Goal: Information Seeking & Learning: Learn about a topic

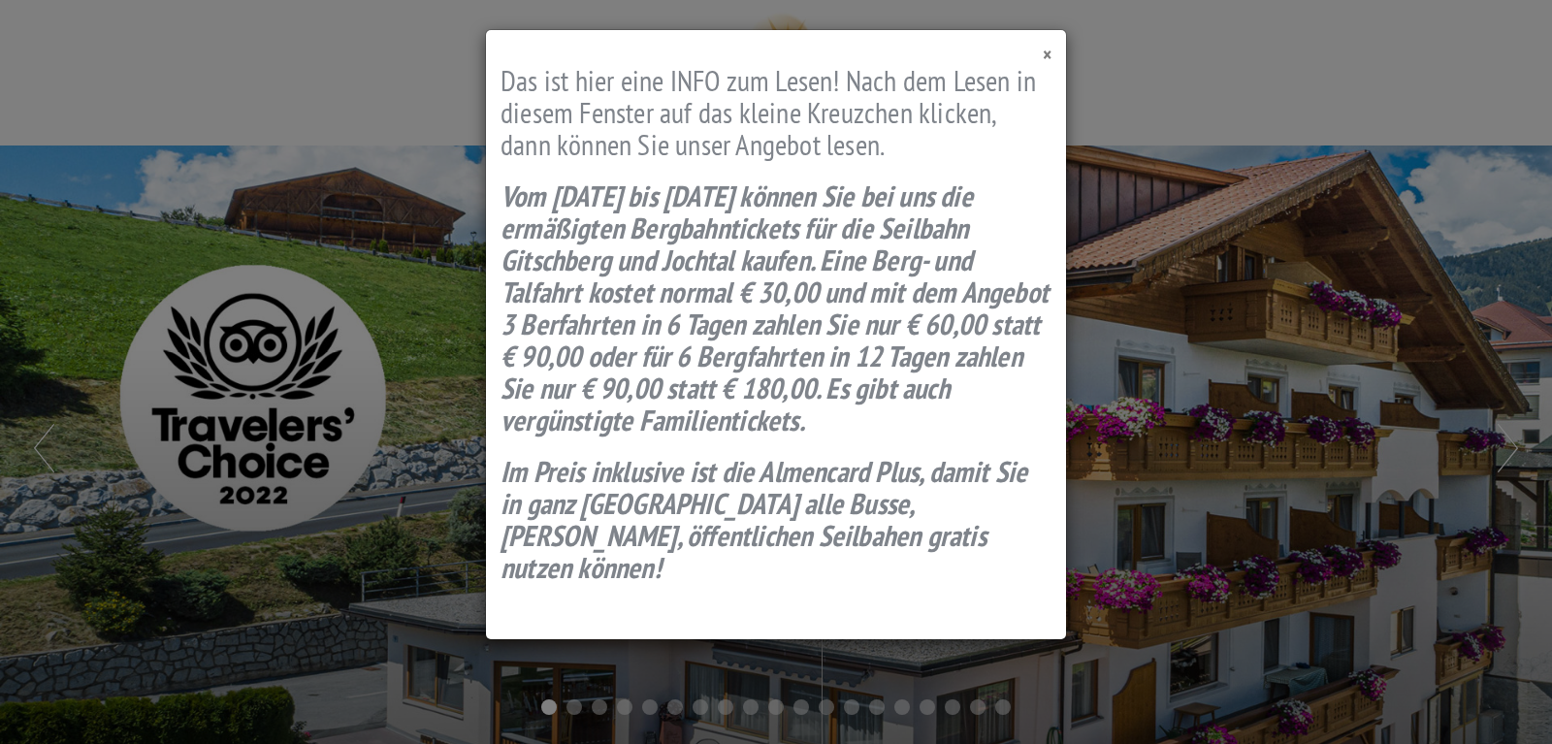
click at [1045, 53] on span "×" at bounding box center [1047, 55] width 9 height 26
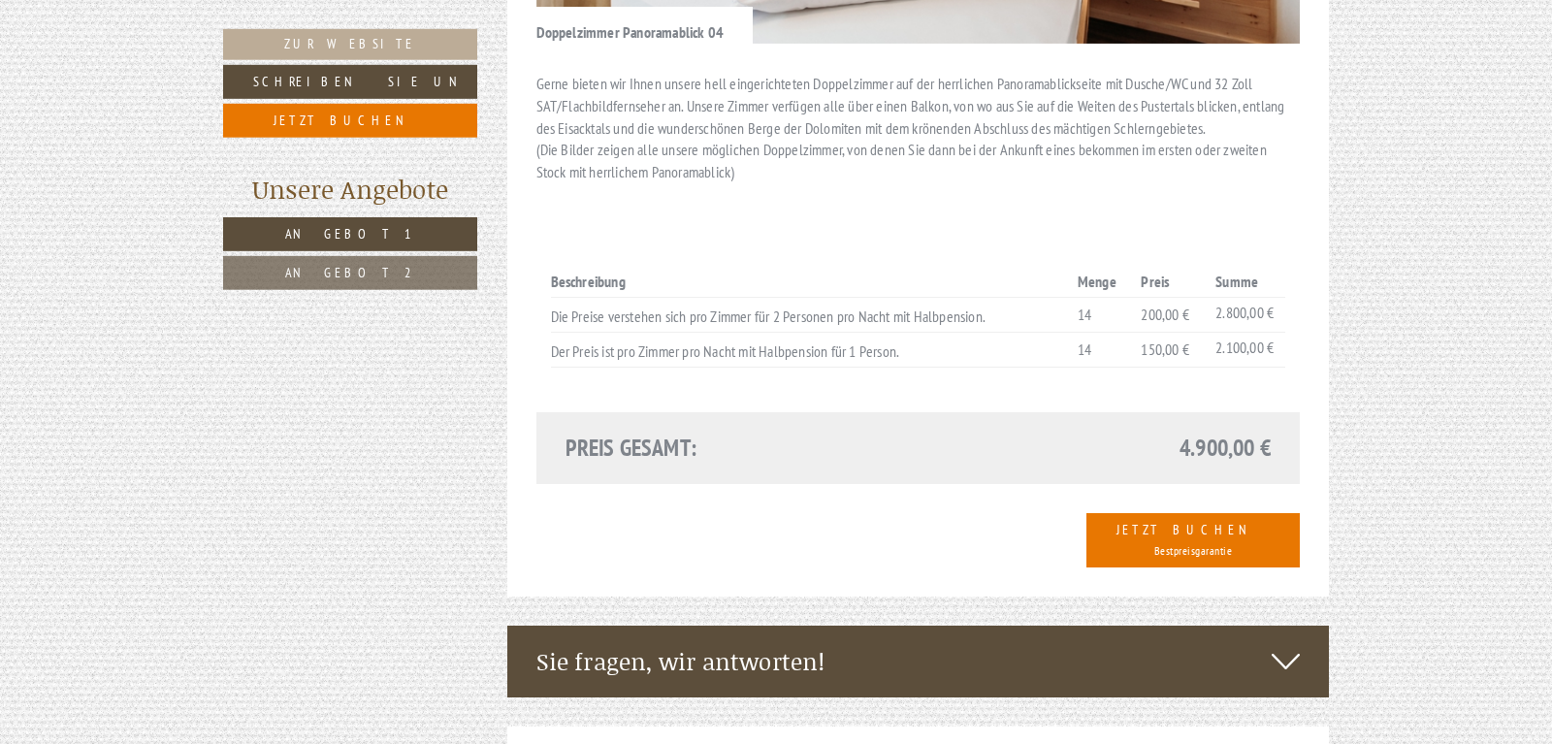
scroll to position [2770, 0]
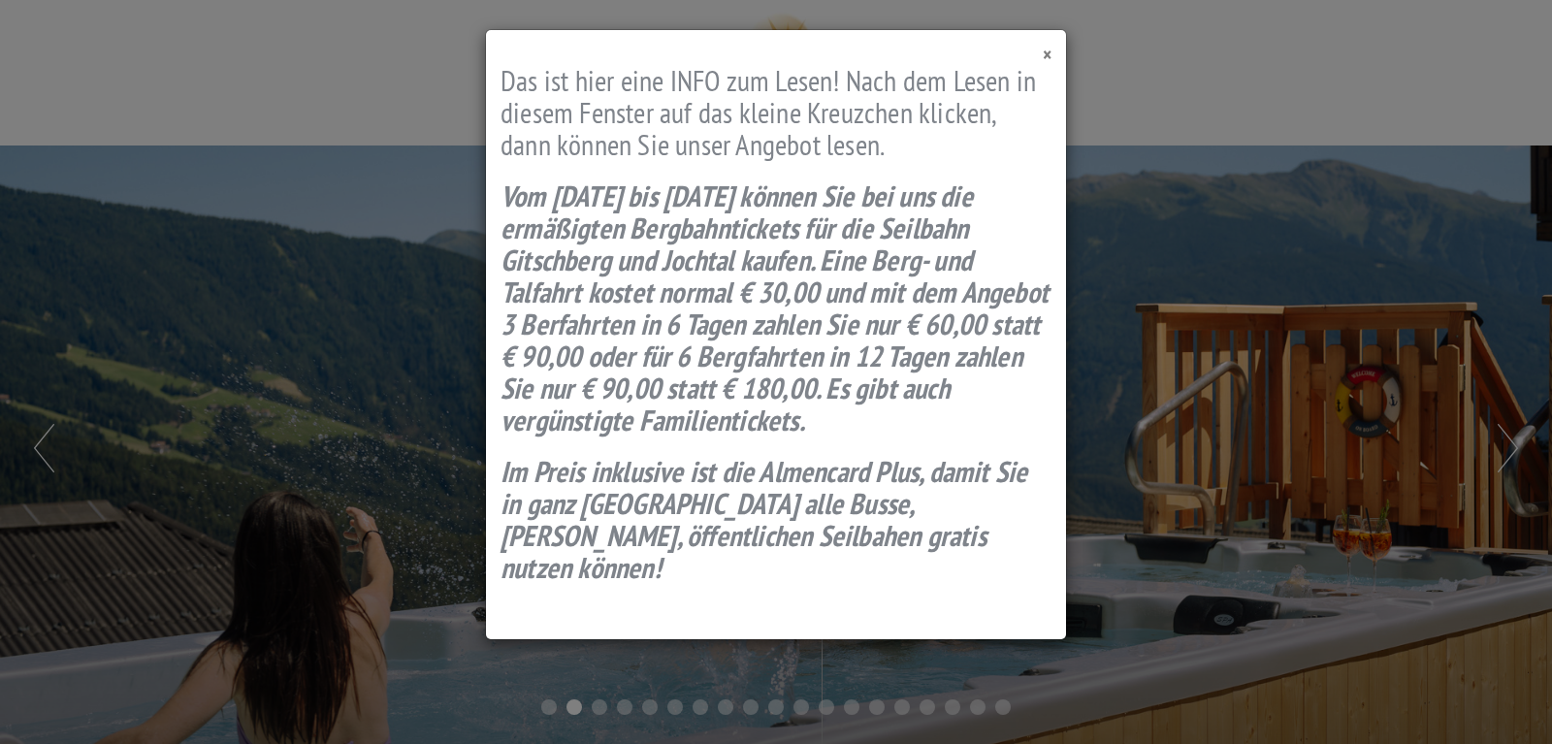
click at [1049, 56] on span "×" at bounding box center [1047, 55] width 9 height 26
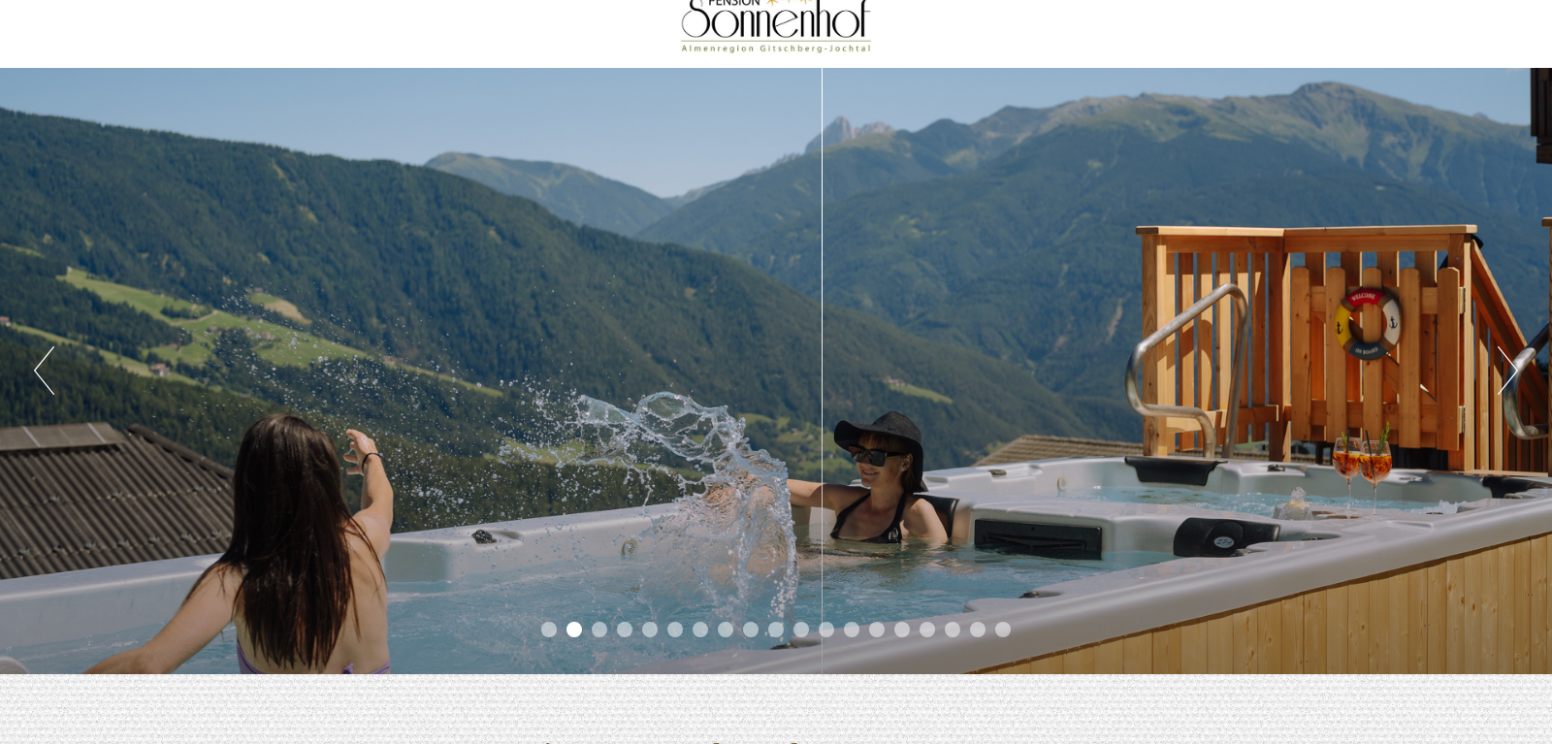
scroll to position [99, 0]
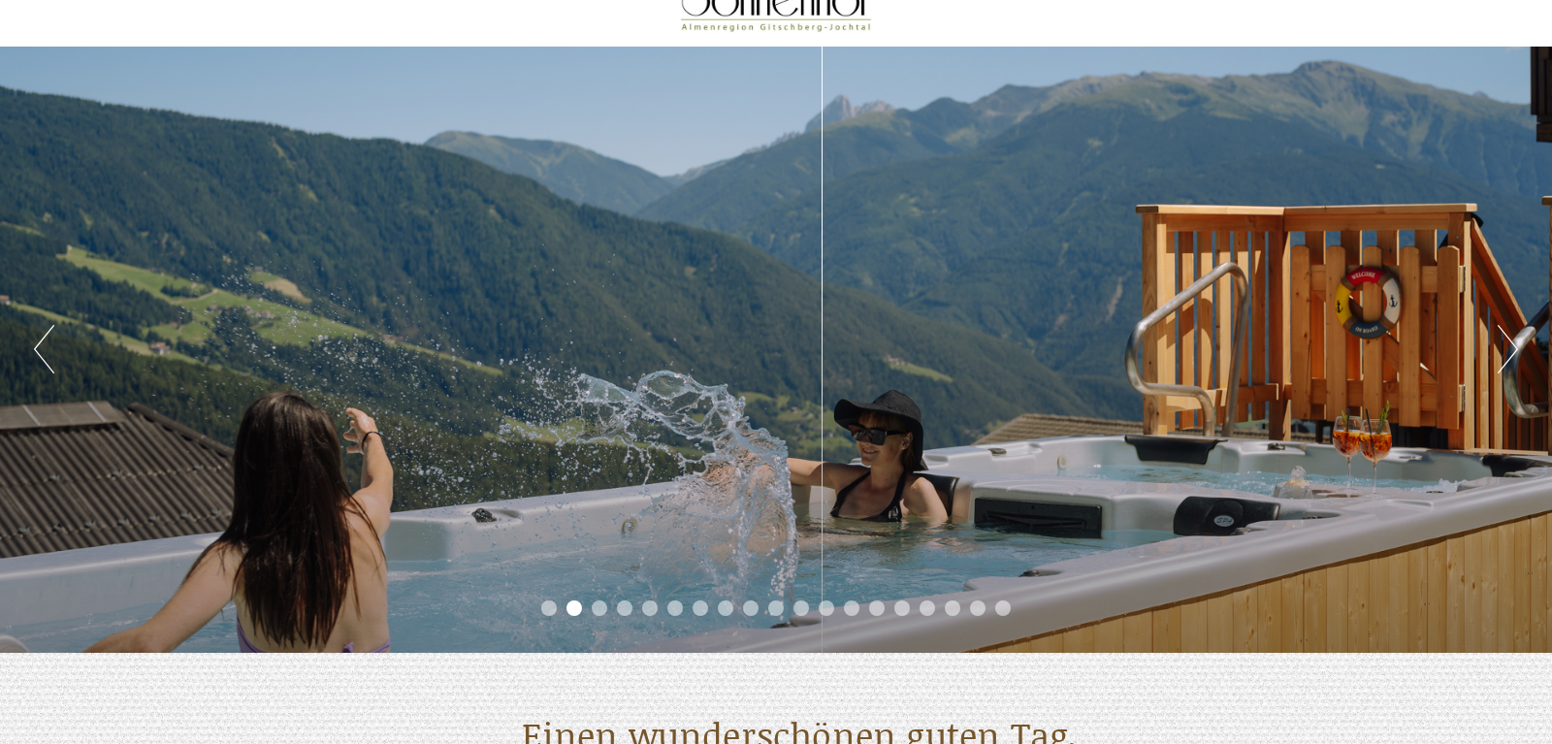
click at [1507, 354] on button "Next" at bounding box center [1507, 349] width 20 height 48
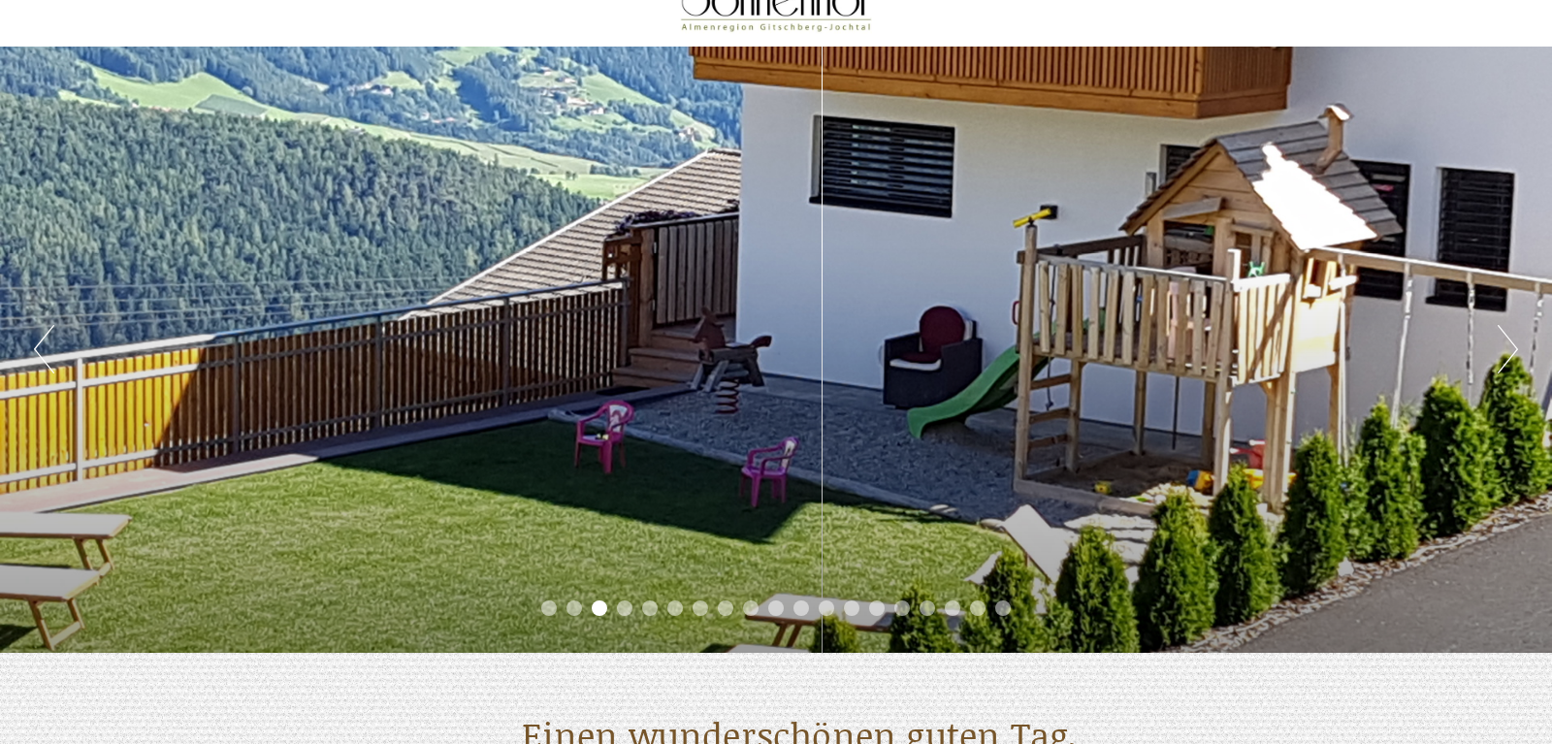
click at [1507, 354] on button "Next" at bounding box center [1507, 349] width 20 height 48
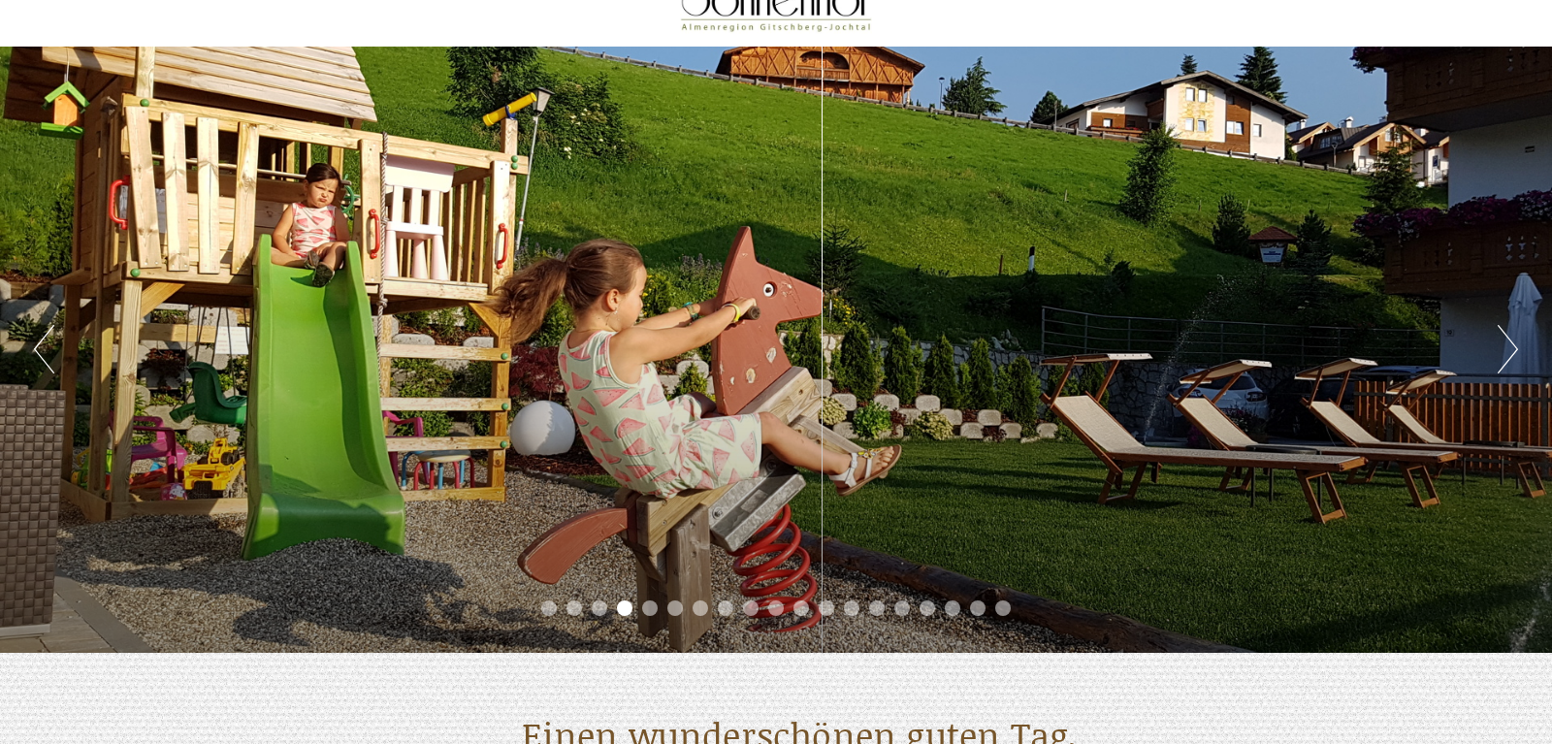
click at [1507, 354] on button "Next" at bounding box center [1507, 349] width 20 height 48
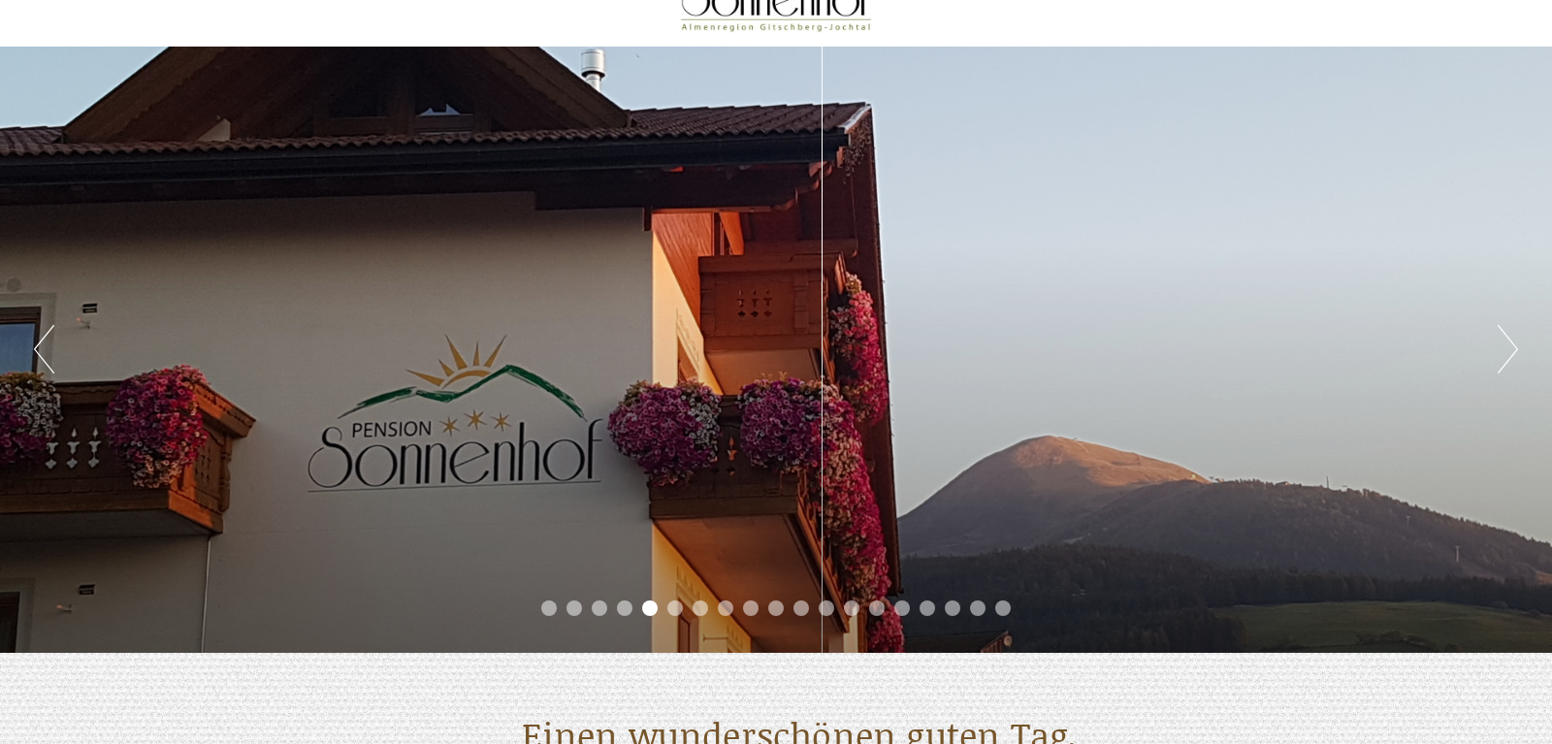
click at [1507, 354] on button "Next" at bounding box center [1507, 349] width 20 height 48
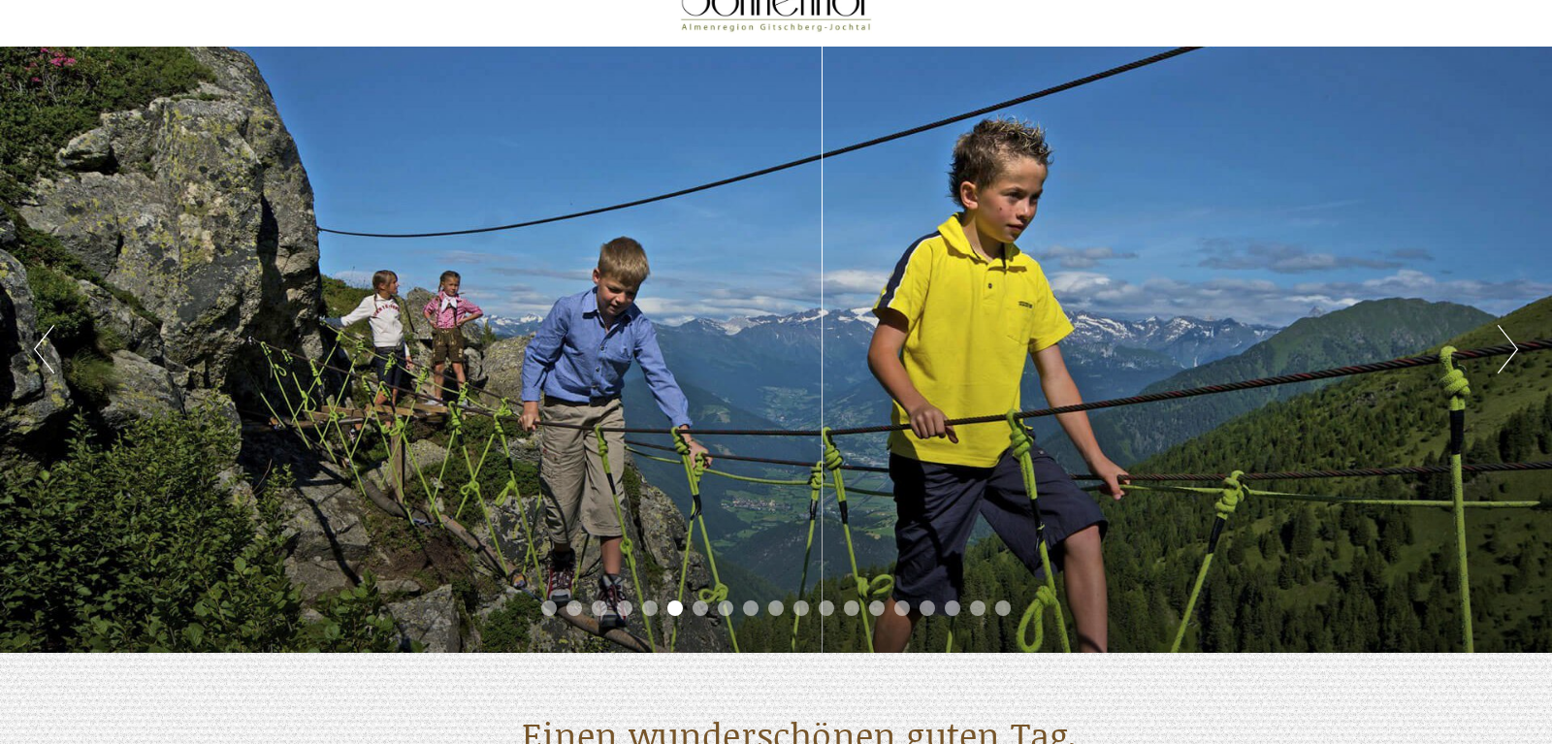
click at [1507, 354] on button "Next" at bounding box center [1507, 349] width 20 height 48
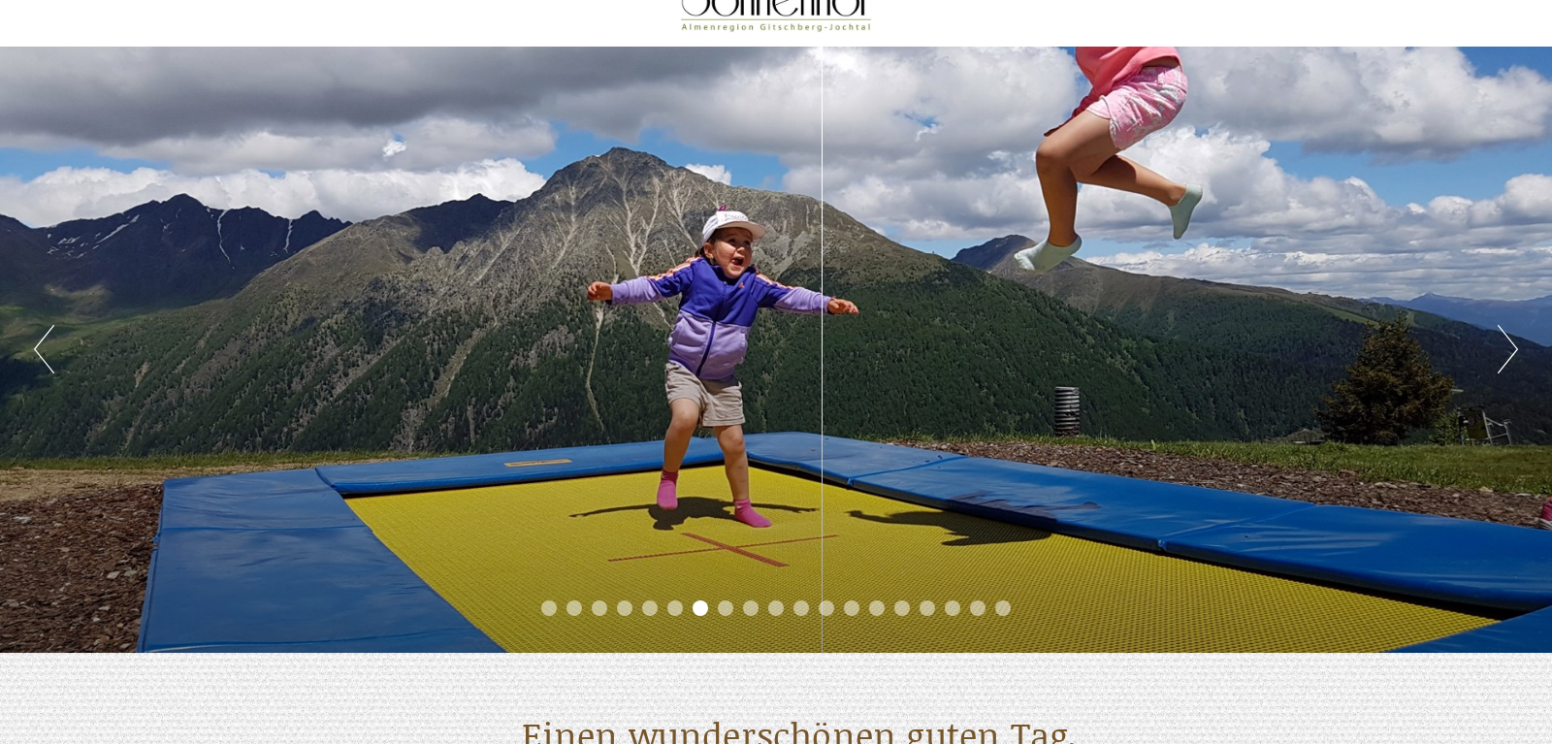
click at [1507, 354] on button "Next" at bounding box center [1507, 349] width 20 height 48
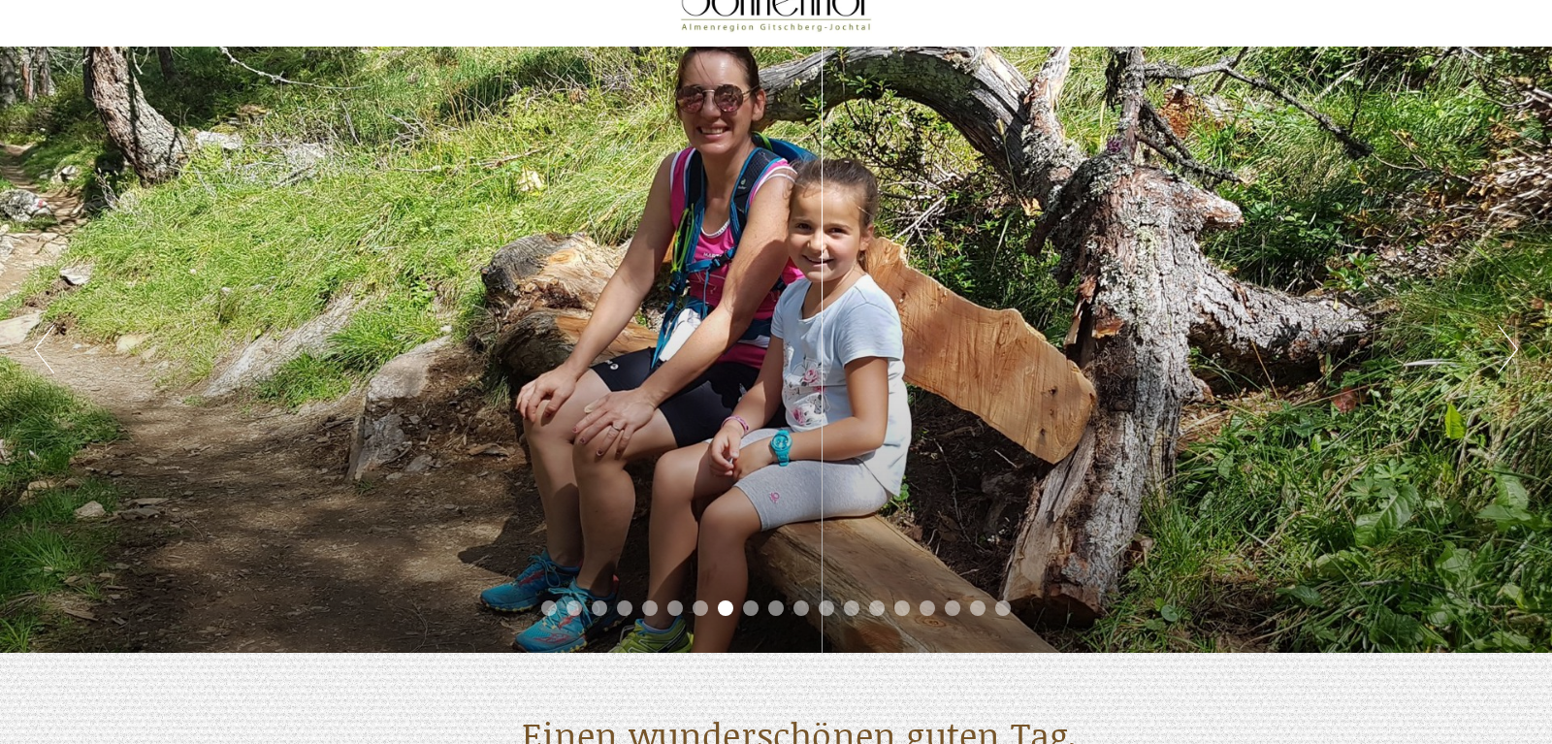
click at [1507, 354] on button "Next" at bounding box center [1507, 349] width 20 height 48
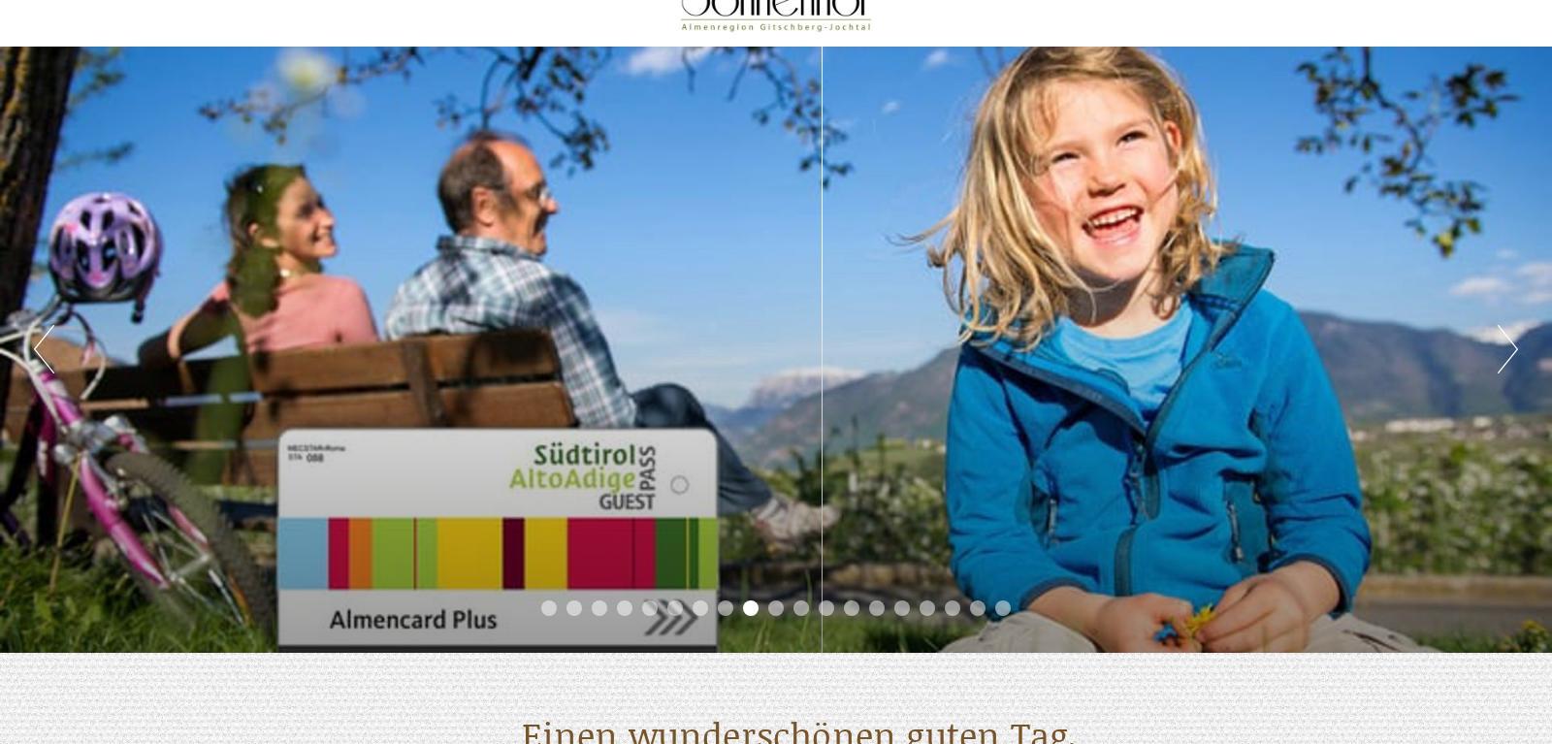
click at [1507, 354] on button "Next" at bounding box center [1507, 349] width 20 height 48
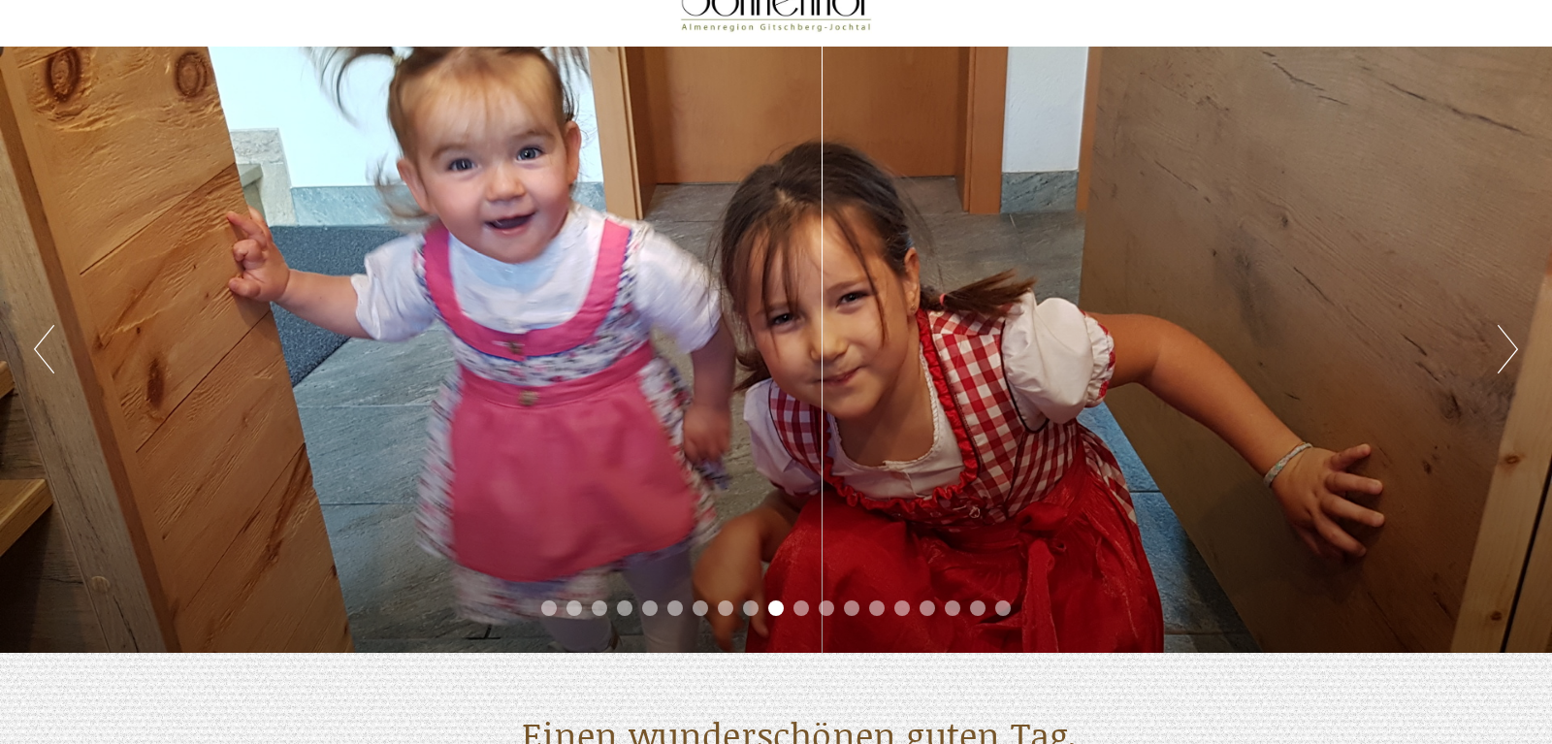
click at [1507, 354] on button "Next" at bounding box center [1507, 349] width 20 height 48
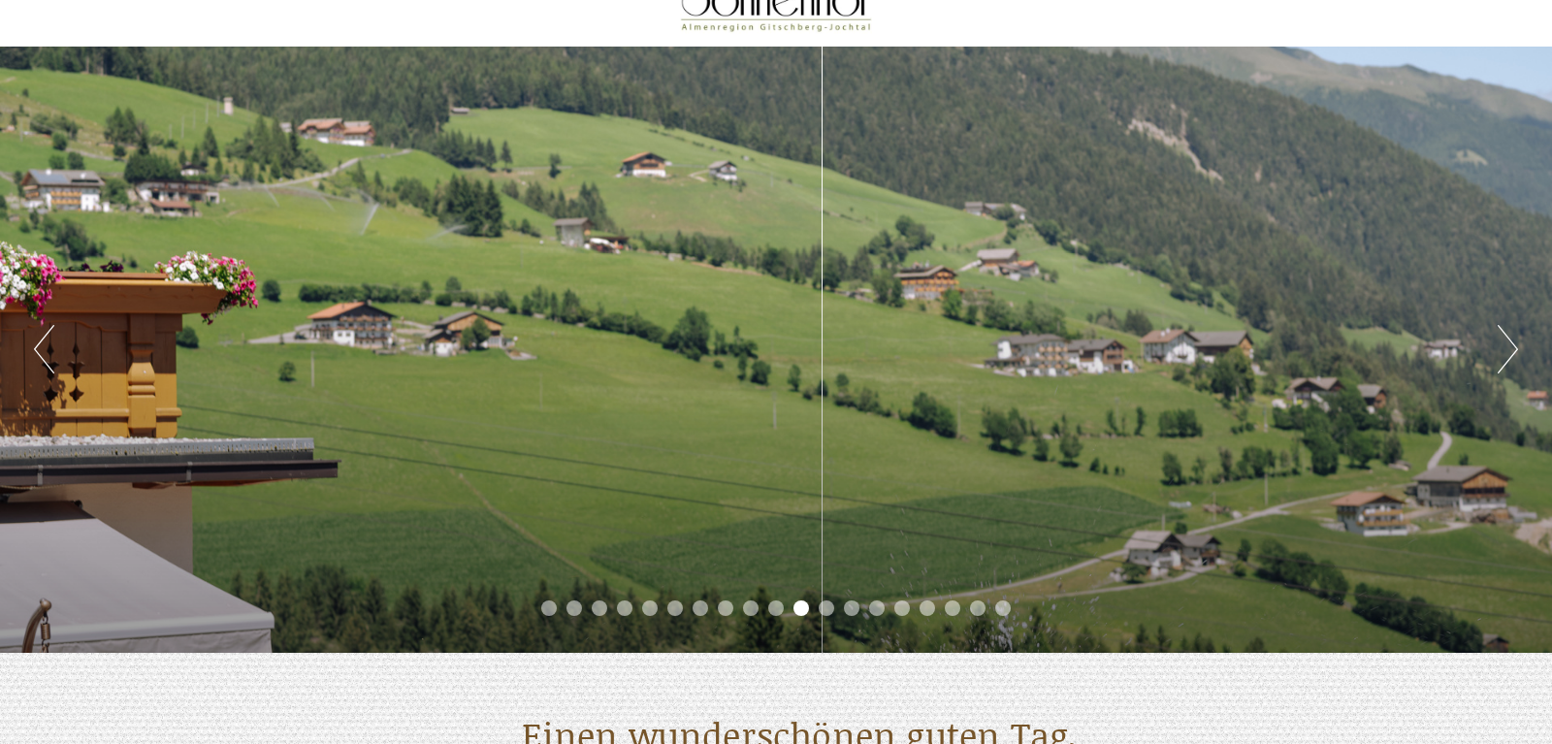
click at [1507, 354] on button "Next" at bounding box center [1507, 349] width 20 height 48
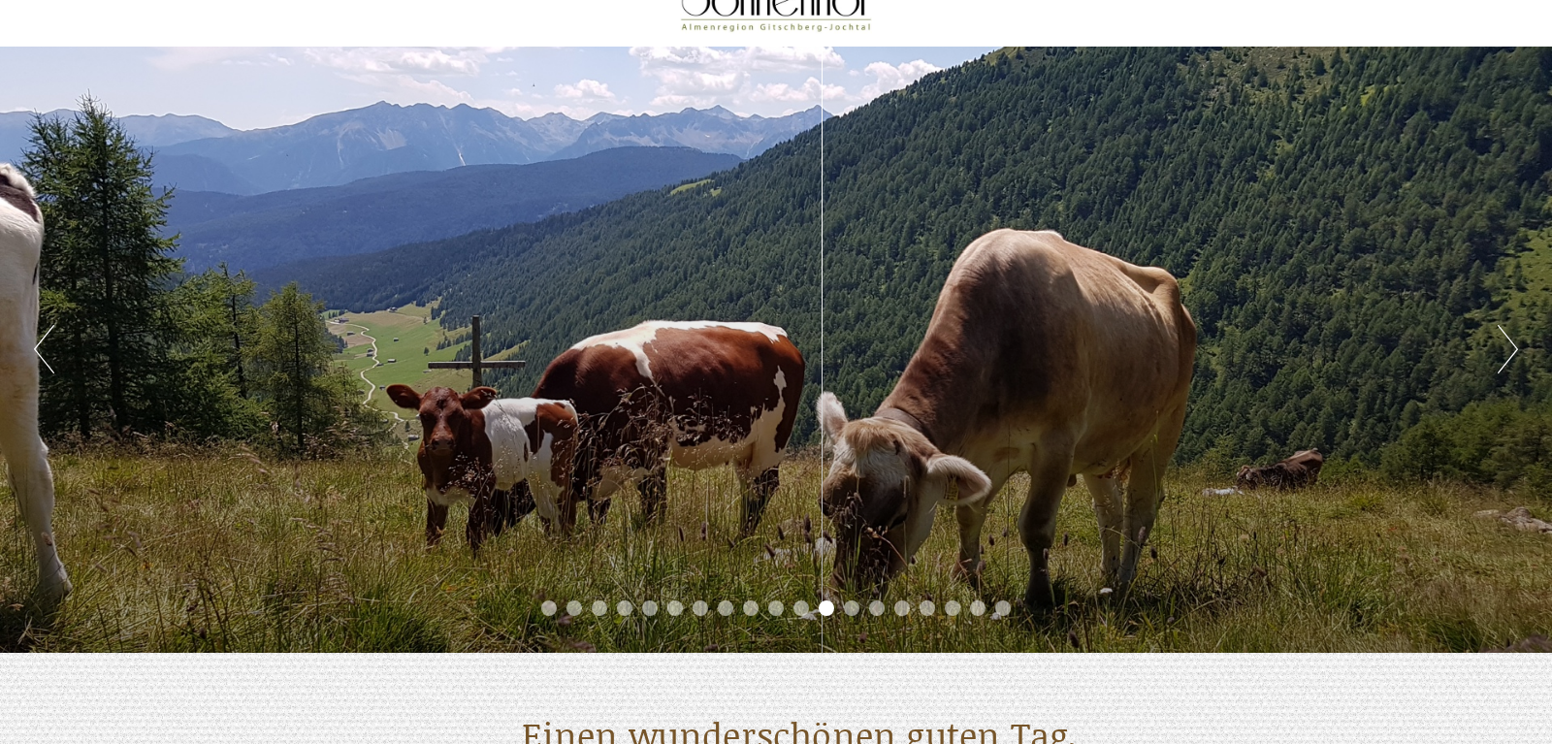
click at [1507, 354] on button "Next" at bounding box center [1507, 349] width 20 height 48
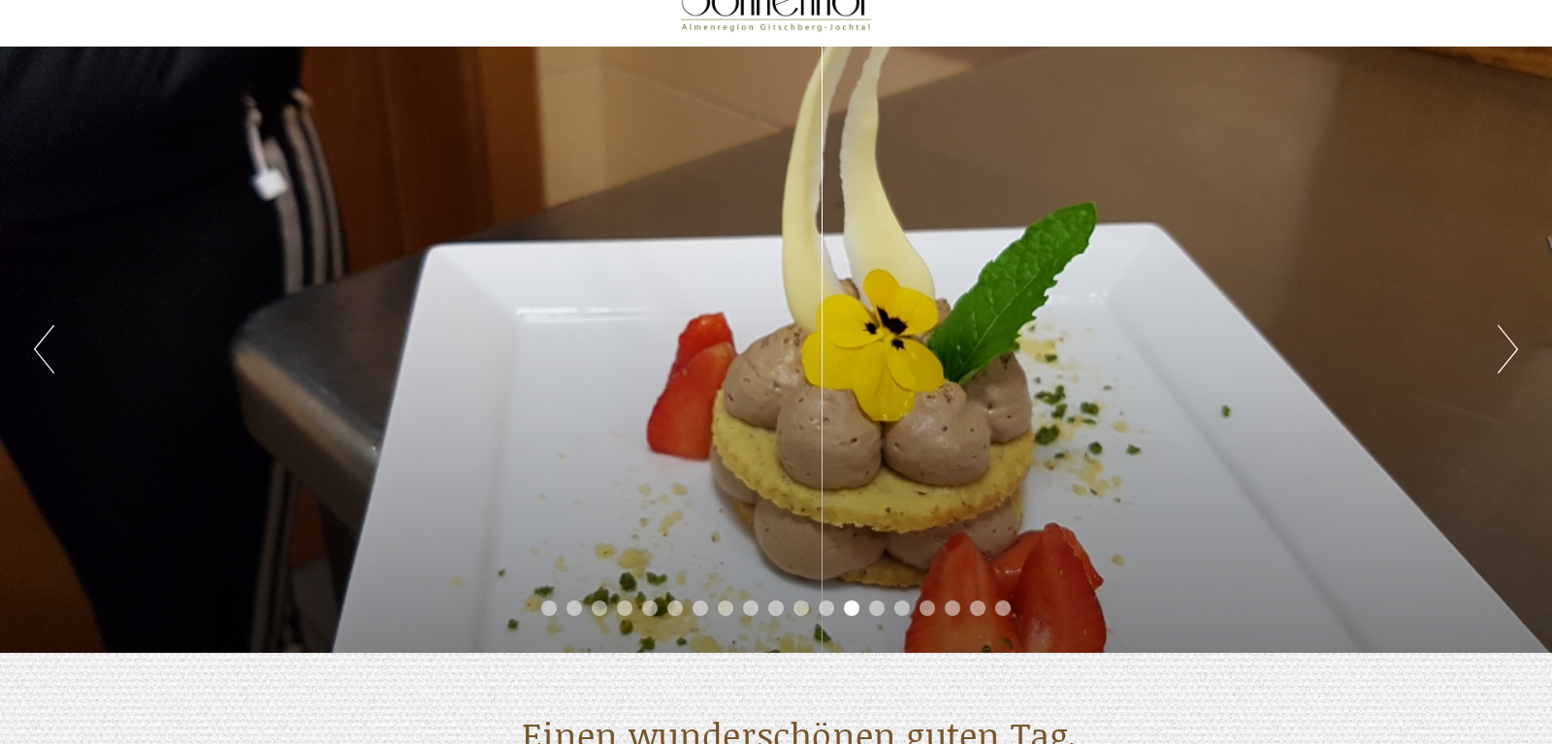
click at [1507, 354] on button "Next" at bounding box center [1507, 349] width 20 height 48
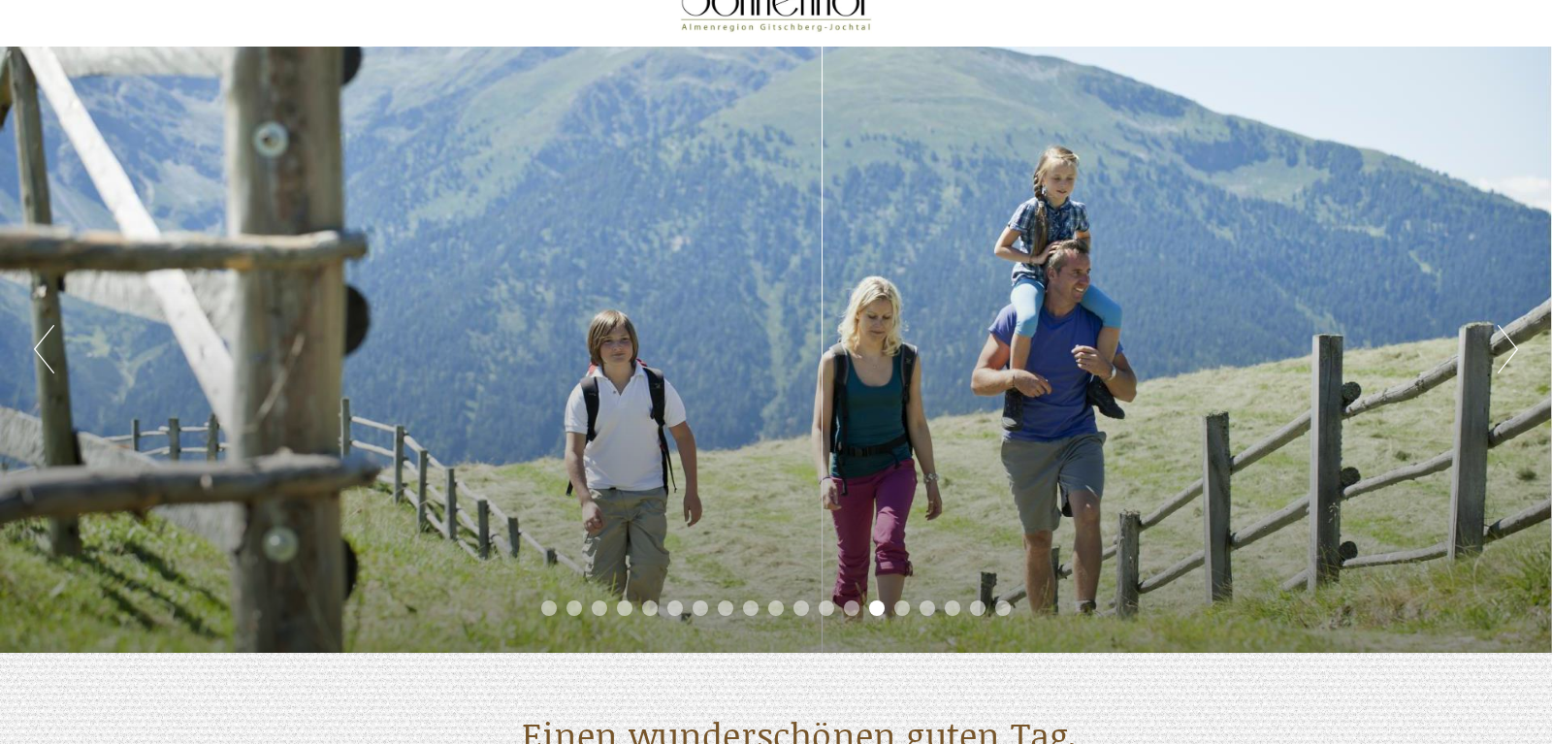
click at [1507, 354] on button "Next" at bounding box center [1507, 349] width 20 height 48
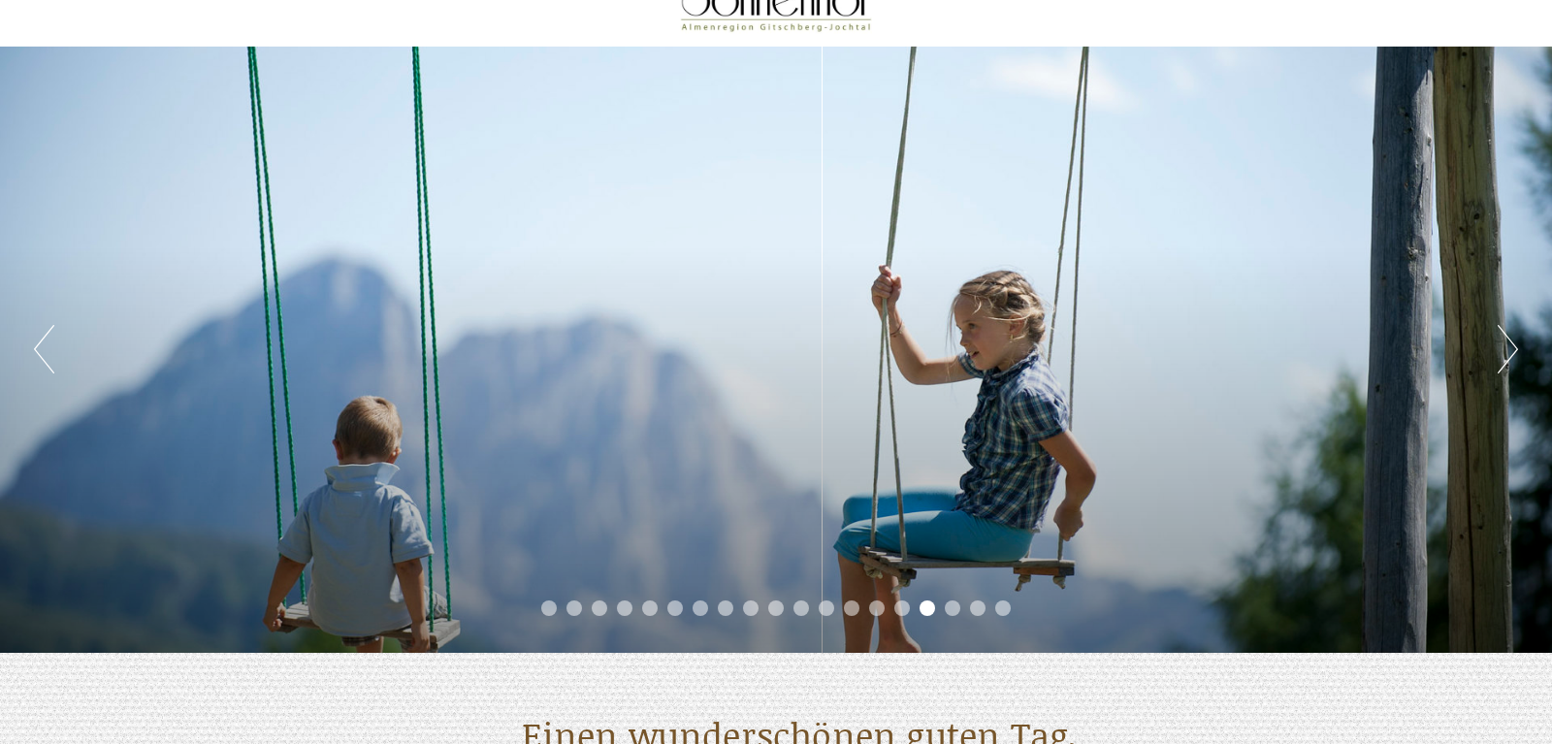
click at [37, 350] on button "Previous" at bounding box center [44, 349] width 20 height 48
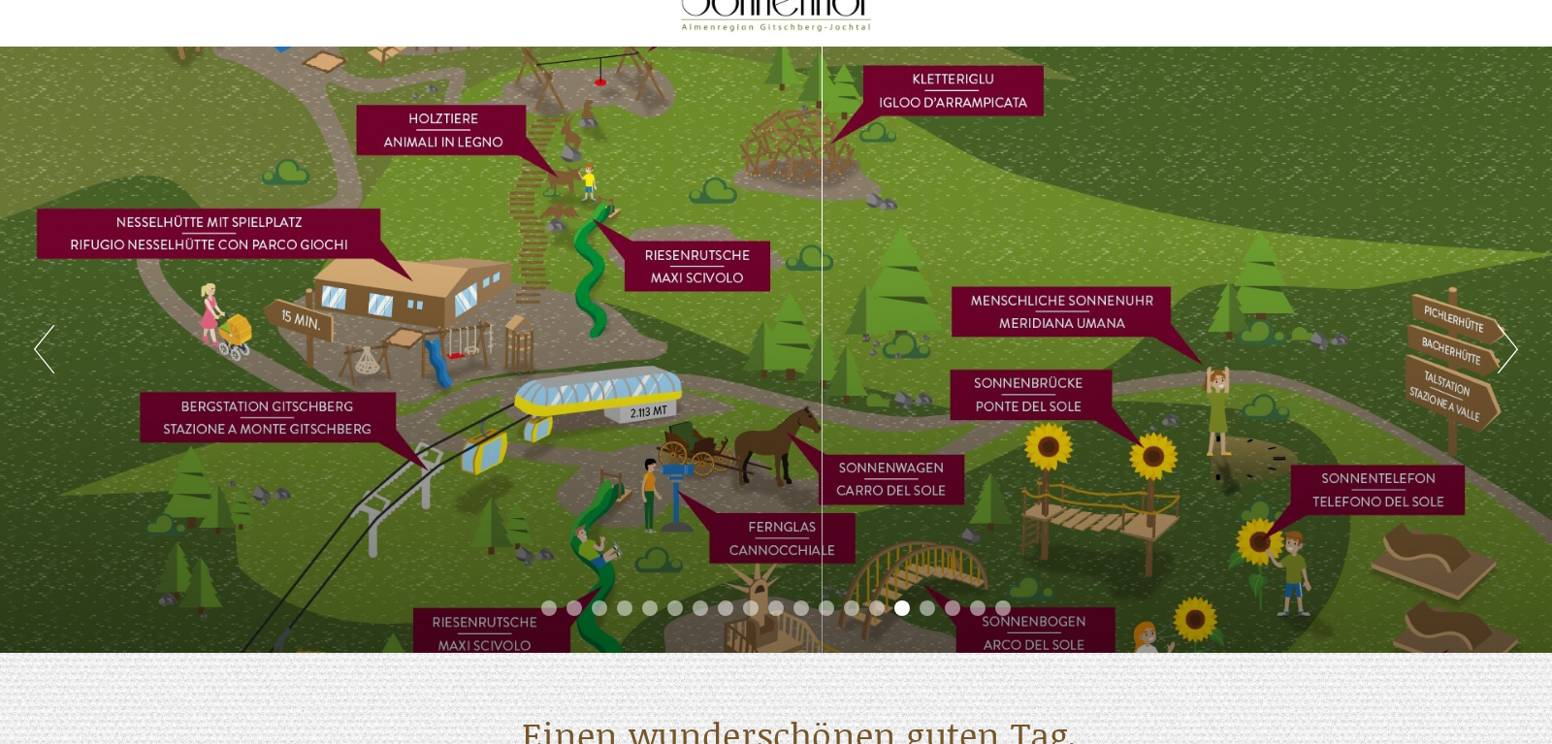
drag, startPoint x: 611, startPoint y: 452, endPoint x: 608, endPoint y: 366, distance: 86.4
click at [608, 366] on div "Previous Next 1 2 3 4 5 6 7 8 9 10 11 12 13 14 15 16 17 18 19" at bounding box center [776, 350] width 1552 height 606
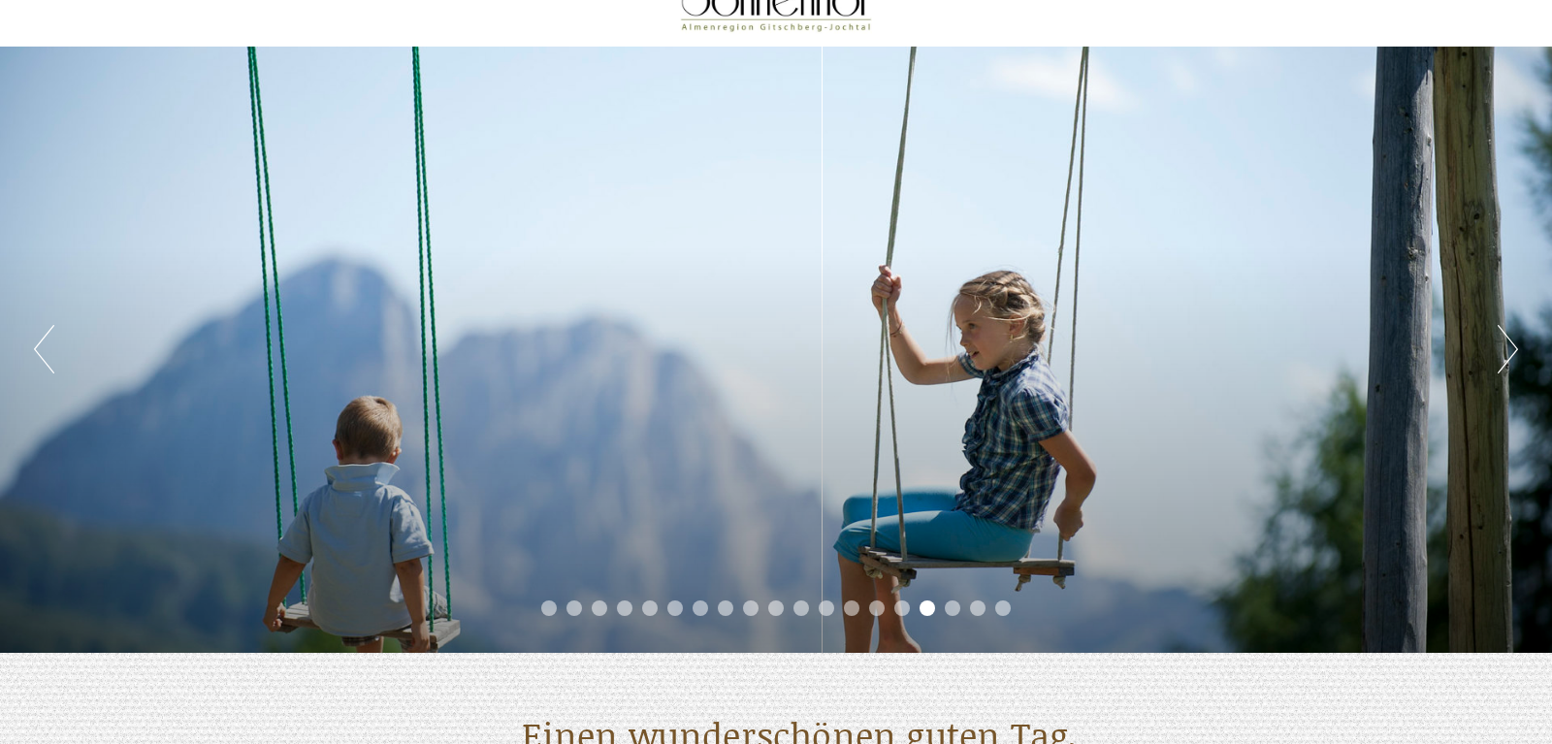
click at [43, 356] on button "Previous" at bounding box center [44, 349] width 20 height 48
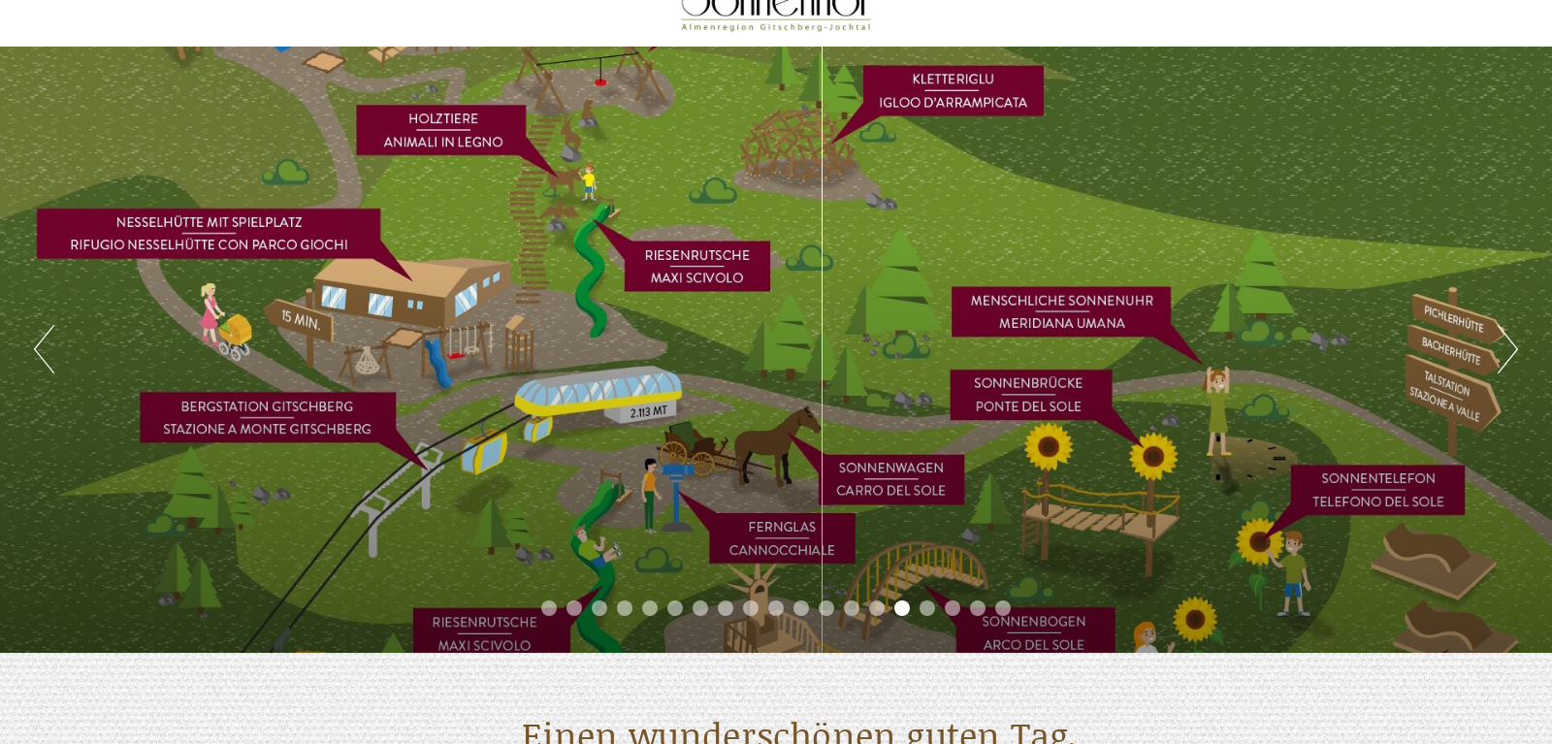
click at [1514, 348] on button "Next" at bounding box center [1507, 349] width 20 height 48
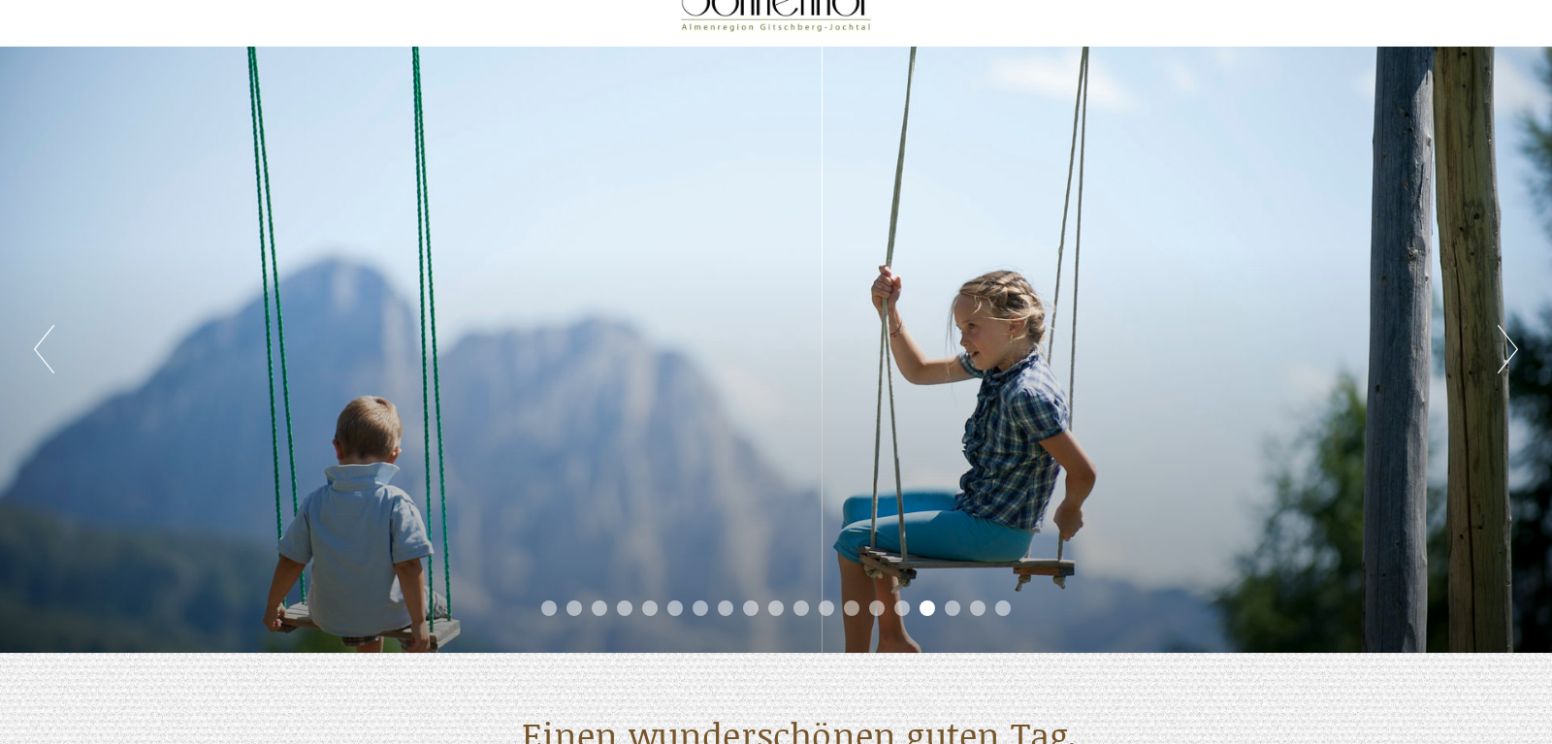
click at [1514, 348] on button "Next" at bounding box center [1507, 349] width 20 height 48
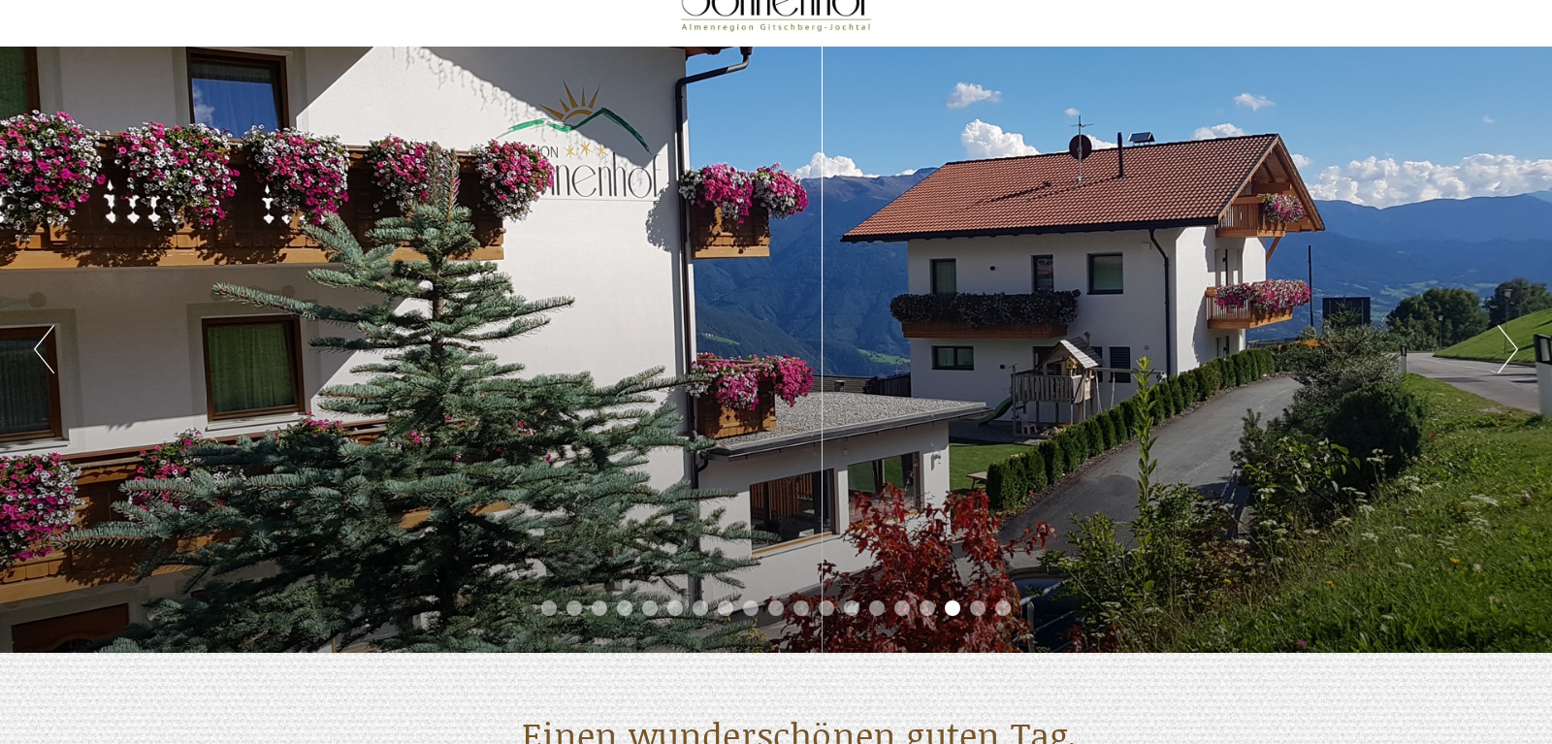
click at [1514, 348] on button "Next" at bounding box center [1507, 349] width 20 height 48
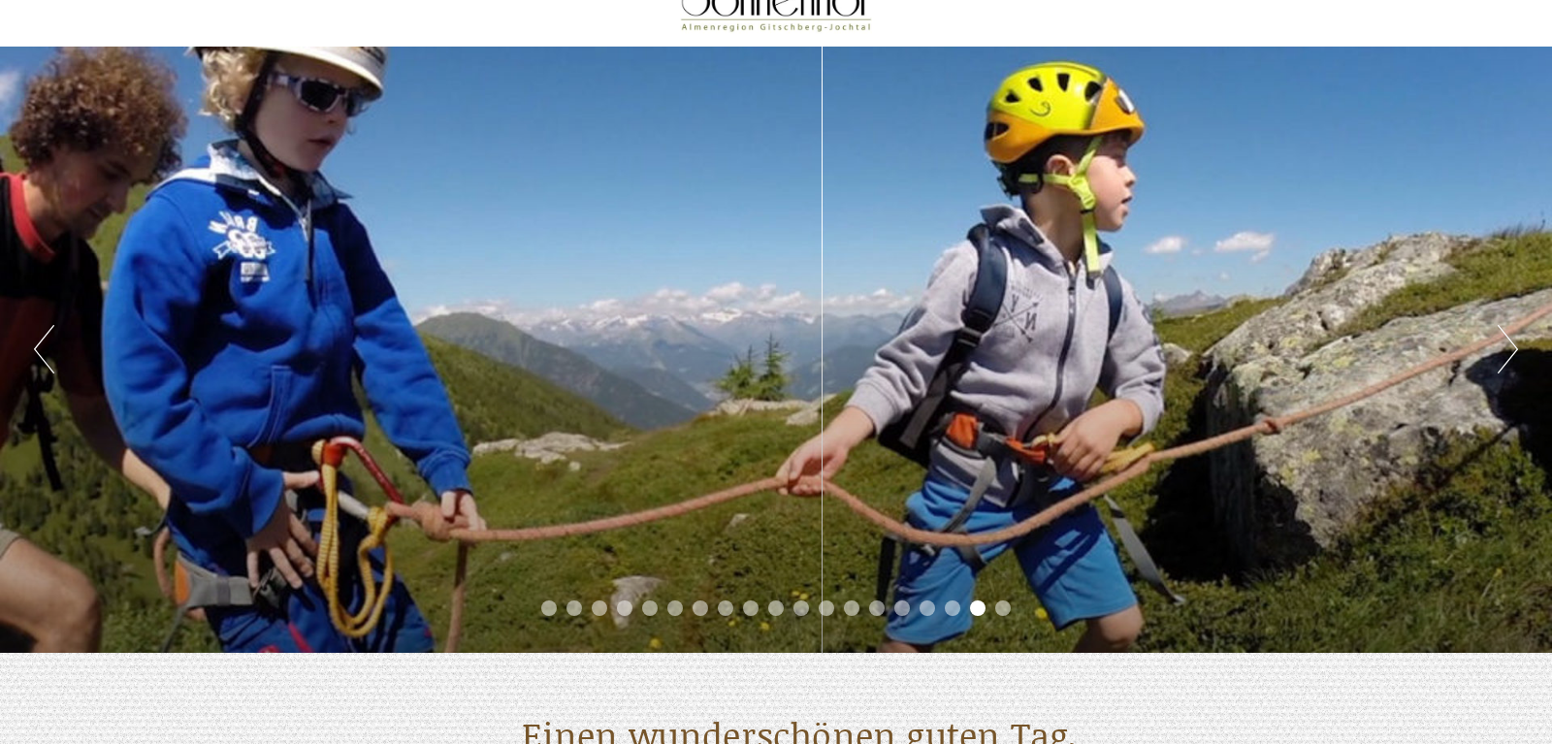
click at [1502, 346] on button "Next" at bounding box center [1507, 349] width 20 height 48
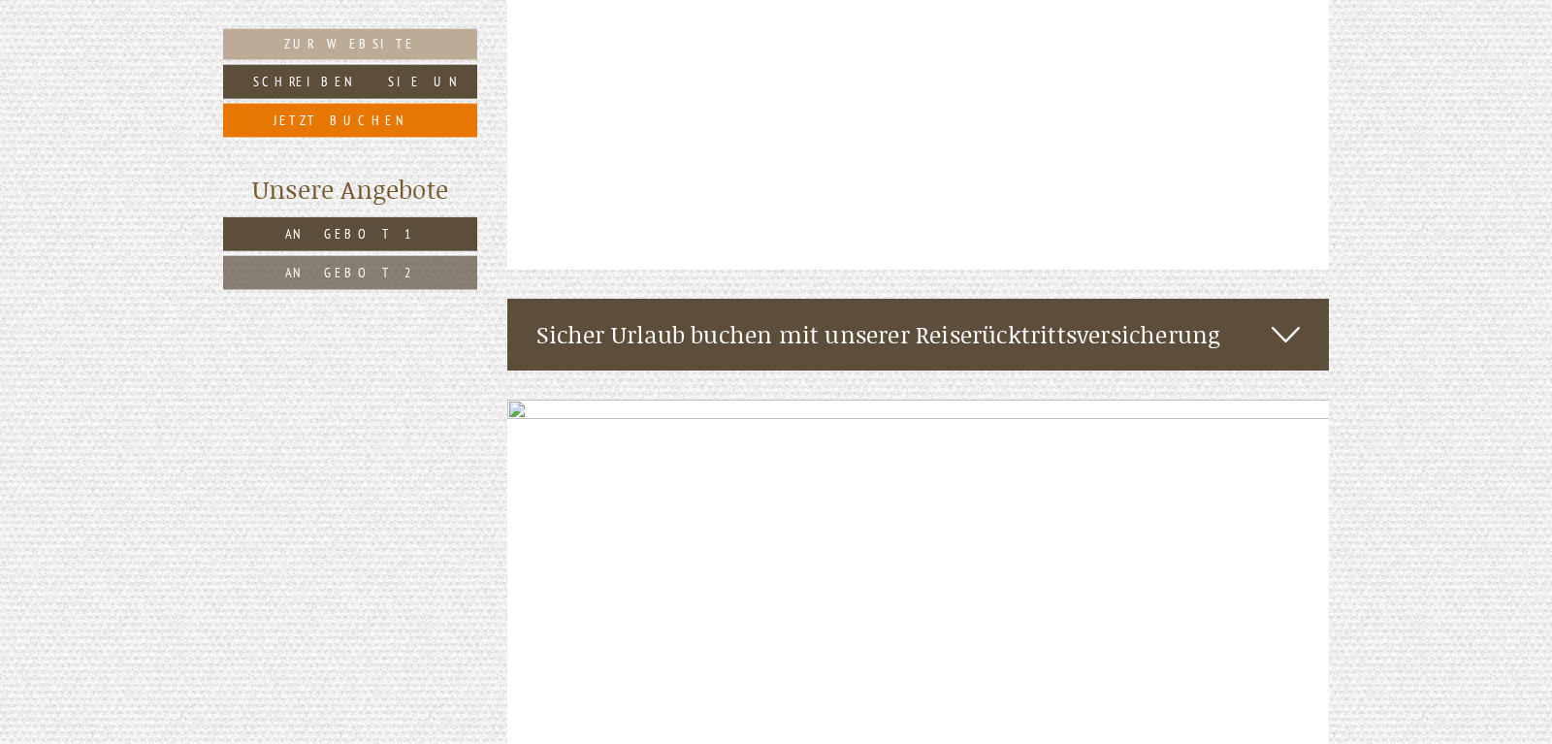
scroll to position [3858, 0]
